Goal: Task Accomplishment & Management: Manage account settings

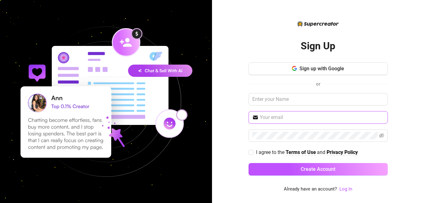
click at [267, 117] on input "text" at bounding box center [322, 117] width 124 height 7
click at [317, 117] on input "[EMAIL_ADDRESS][DOMAIN_NAME]" at bounding box center [322, 117] width 124 height 7
click at [329, 119] on input "[EMAIL_ADDRESS][DOMAIN_NAME]" at bounding box center [322, 117] width 124 height 7
type input "[EMAIL_ADDRESS][DOMAIN_NAME]"
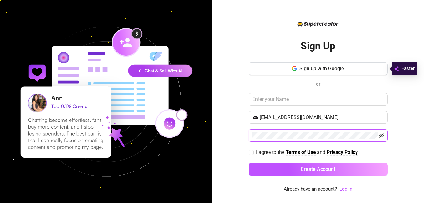
click at [382, 135] on icon "eye-invisible" at bounding box center [381, 135] width 5 height 4
click at [251, 153] on input "I agree to the Terms of Use and Privacy Policy" at bounding box center [250, 152] width 4 height 4
checkbox input "true"
click at [345, 187] on link "Log In" at bounding box center [345, 189] width 13 height 6
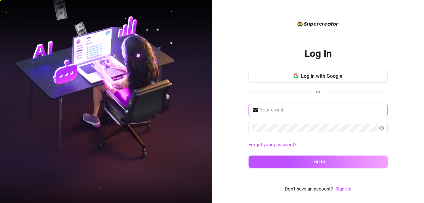
click at [275, 112] on input "text" at bounding box center [322, 109] width 124 height 7
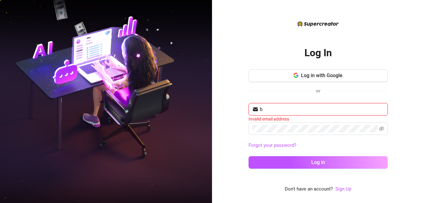
type input "[EMAIL_ADDRESS][DOMAIN_NAME]"
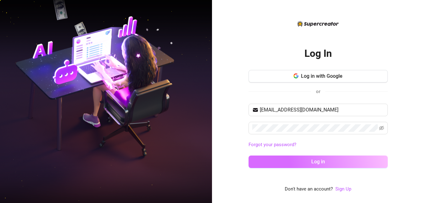
click at [319, 160] on span "Log in" at bounding box center [318, 161] width 14 height 6
